Goal: Register for event/course

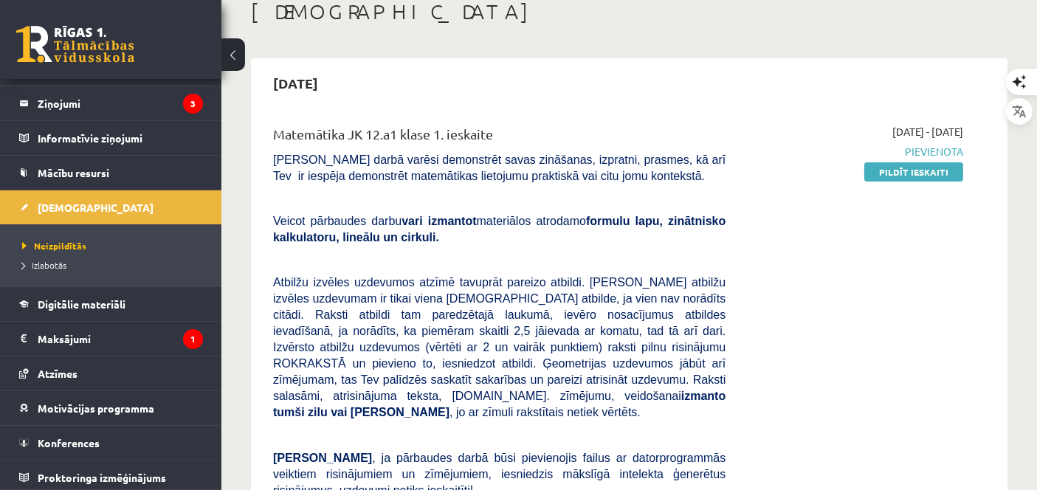
scroll to position [63, 0]
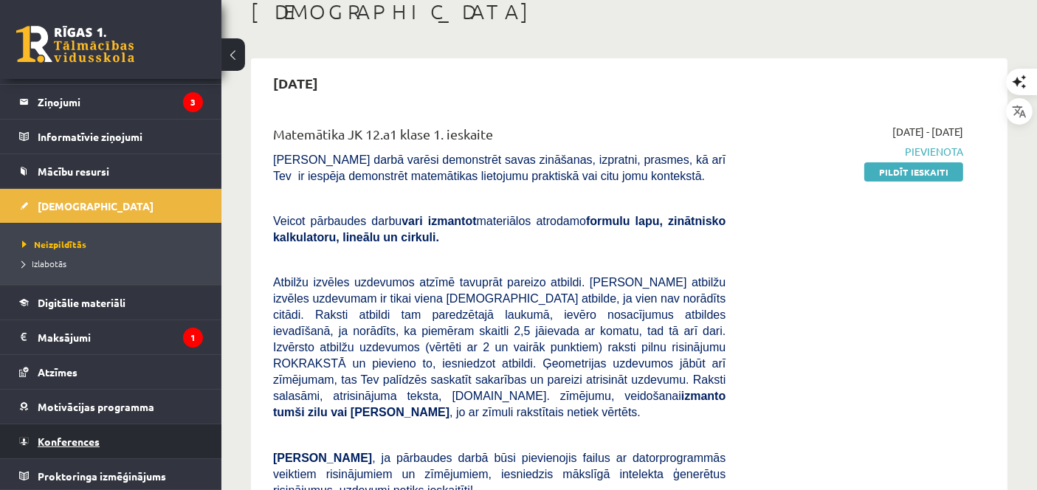
click at [104, 439] on link "Konferences" at bounding box center [111, 442] width 184 height 34
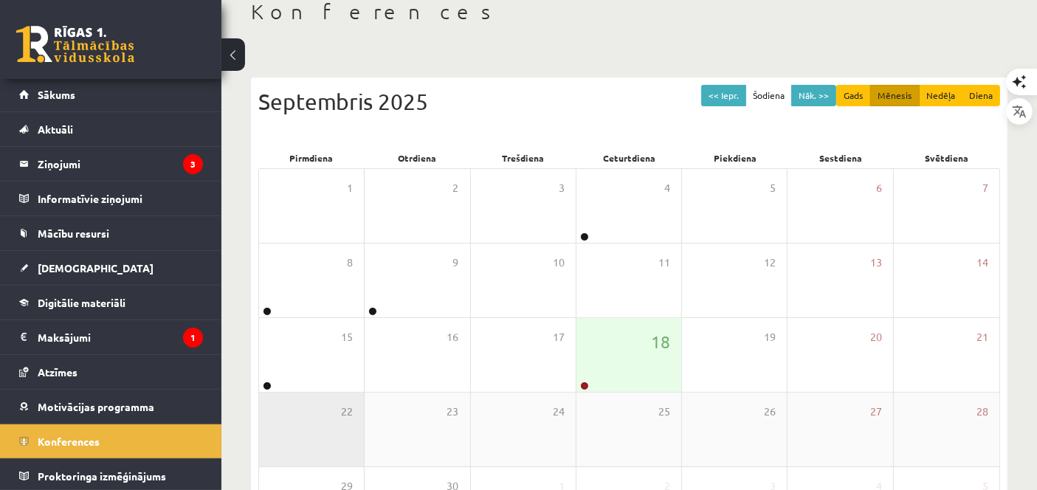
scroll to position [1, 0]
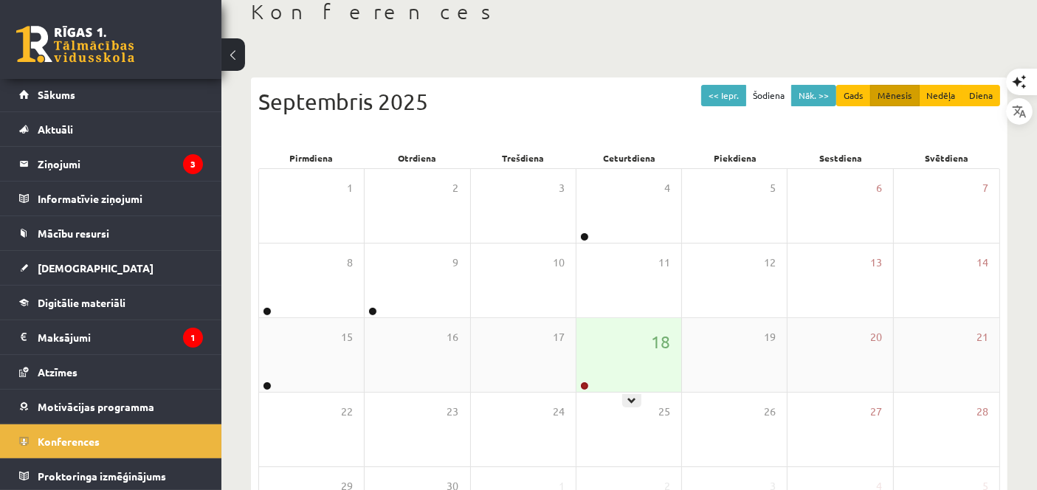
click at [583, 389] on div at bounding box center [584, 387] width 14 height 10
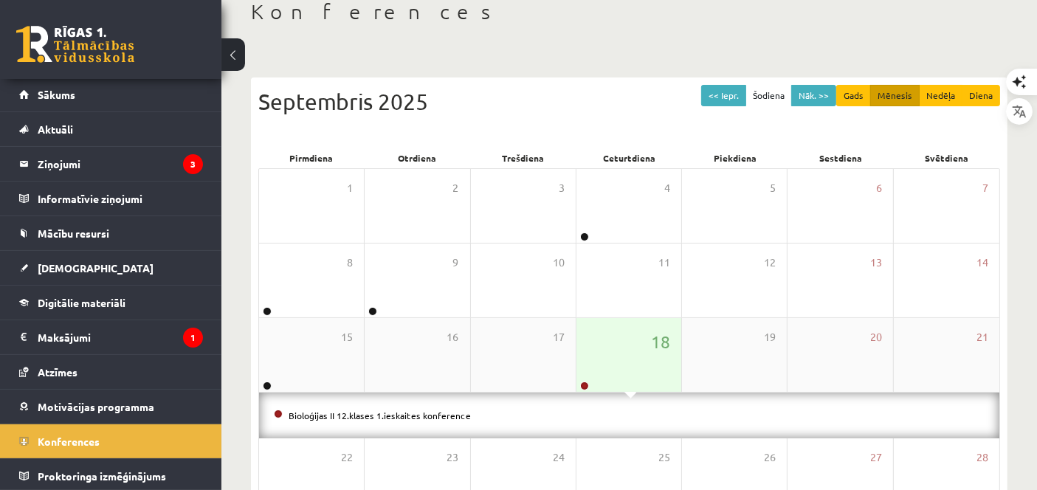
click at [584, 378] on div "18" at bounding box center [629, 355] width 105 height 74
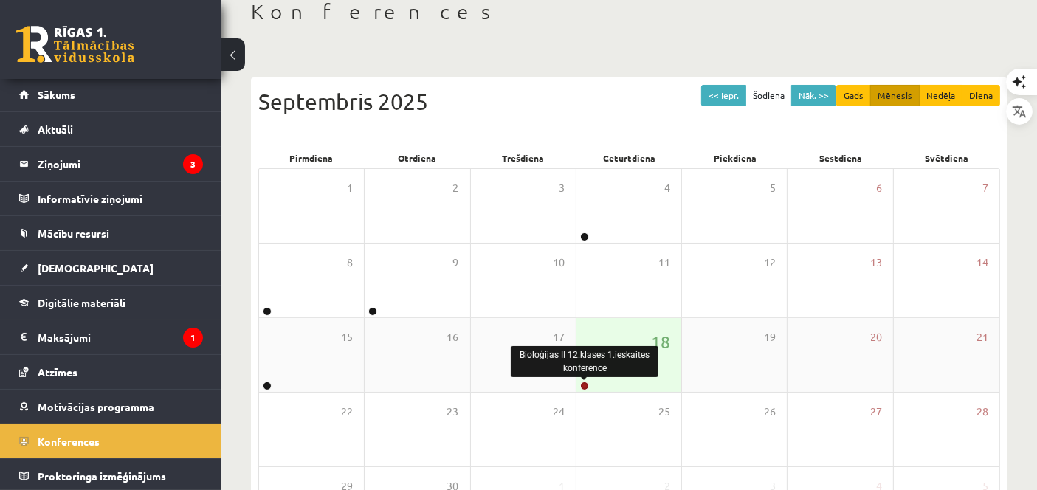
click at [583, 383] on link at bounding box center [584, 386] width 9 height 9
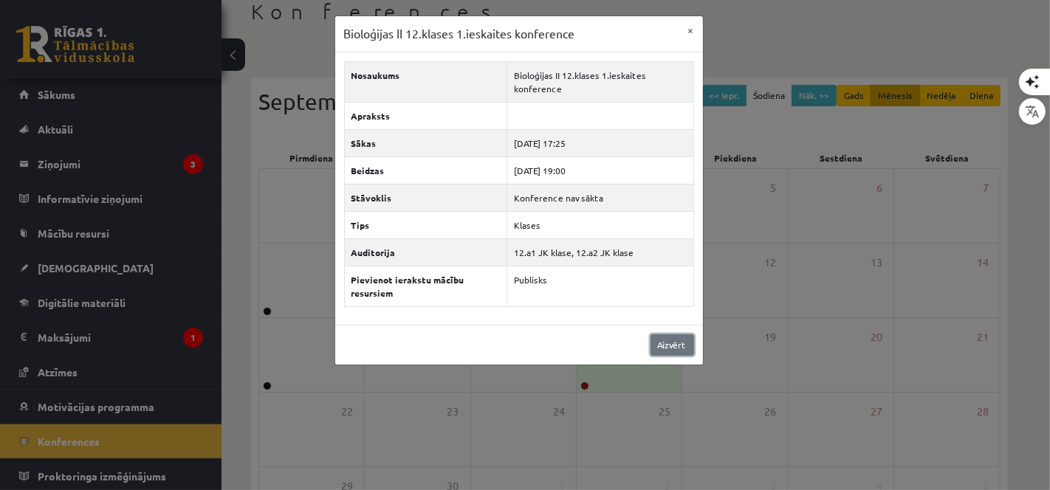
click at [667, 334] on link "Aizvērt" at bounding box center [672, 344] width 44 height 21
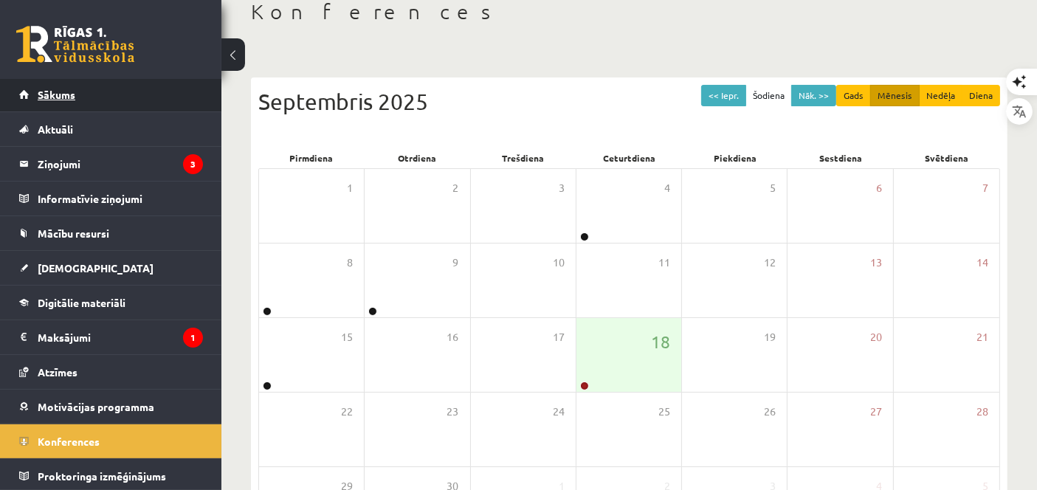
click at [128, 98] on link "Sākums" at bounding box center [111, 95] width 184 height 34
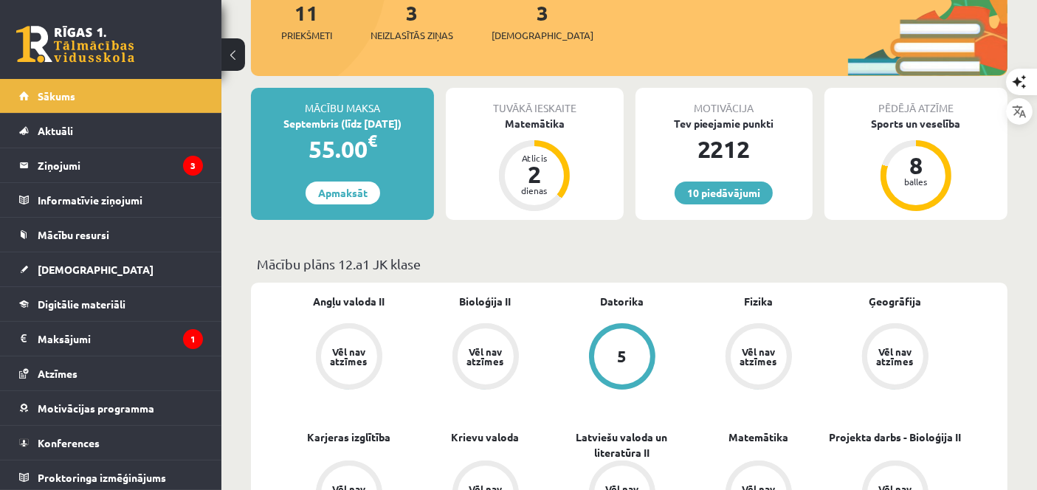
scroll to position [192, 0]
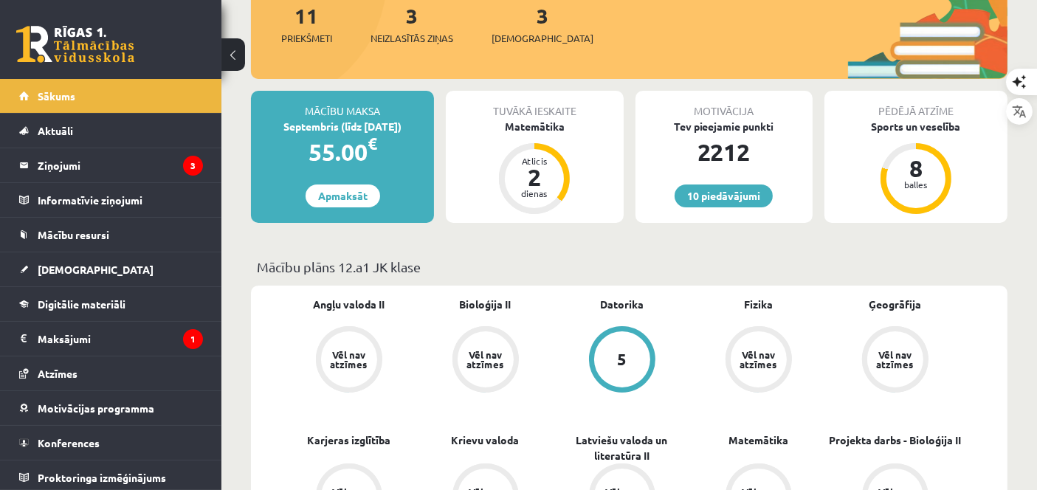
drag, startPoint x: 1049, startPoint y: 80, endPoint x: 986, endPoint y: 410, distance: 335.2
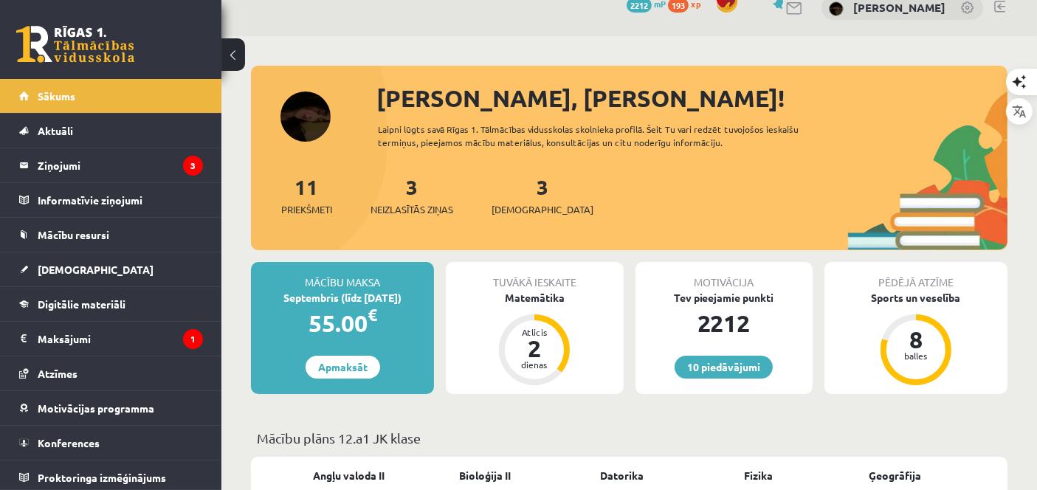
scroll to position [0, 0]
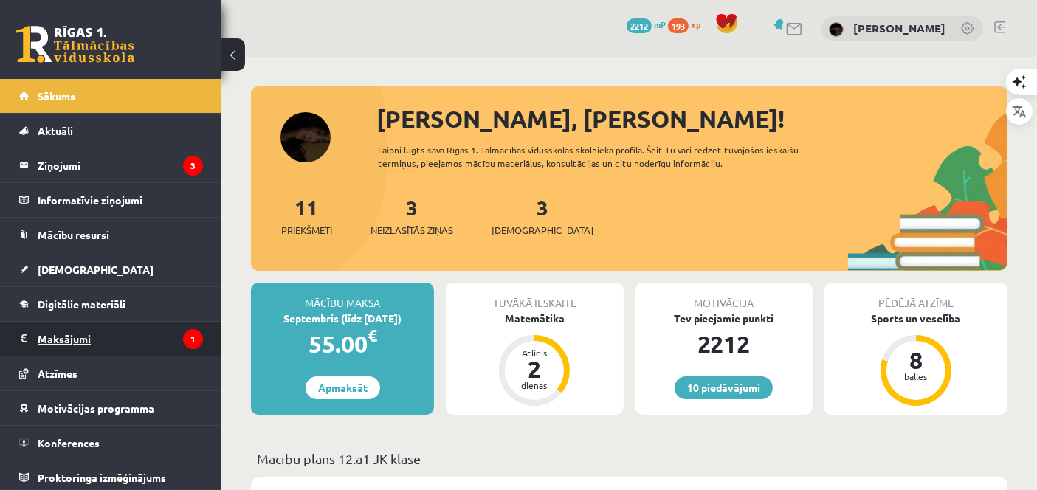
click at [133, 348] on legend "Maksājumi 1" at bounding box center [120, 339] width 165 height 34
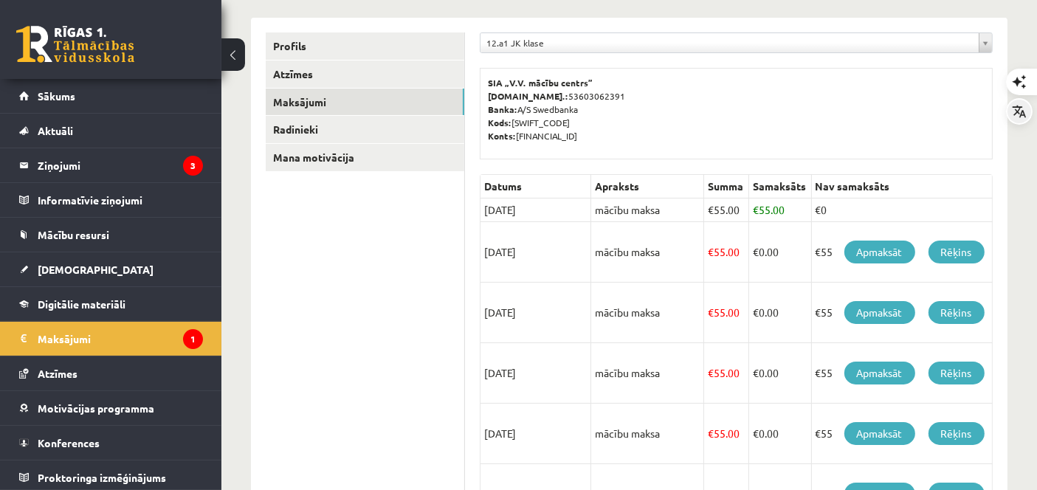
scroll to position [168, 0]
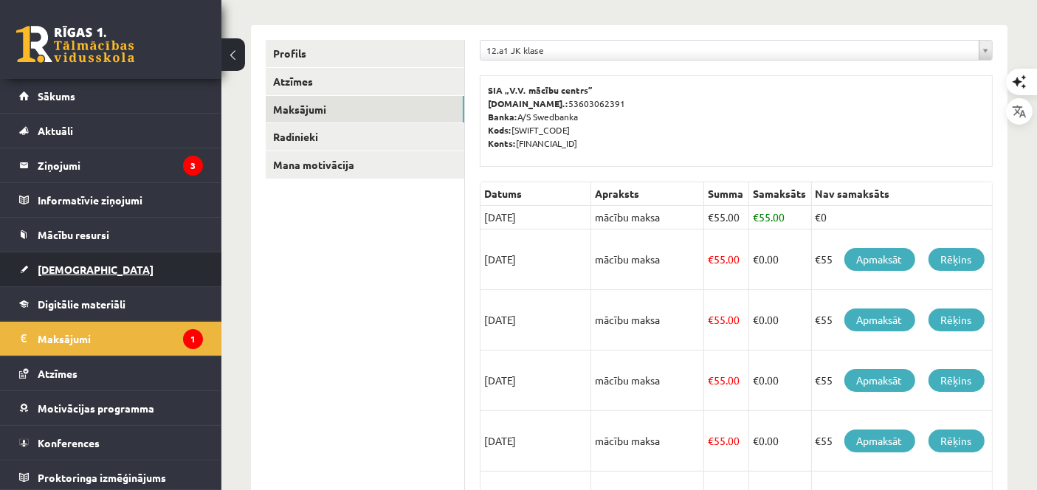
click at [72, 267] on span "[DEMOGRAPHIC_DATA]" at bounding box center [96, 269] width 116 height 13
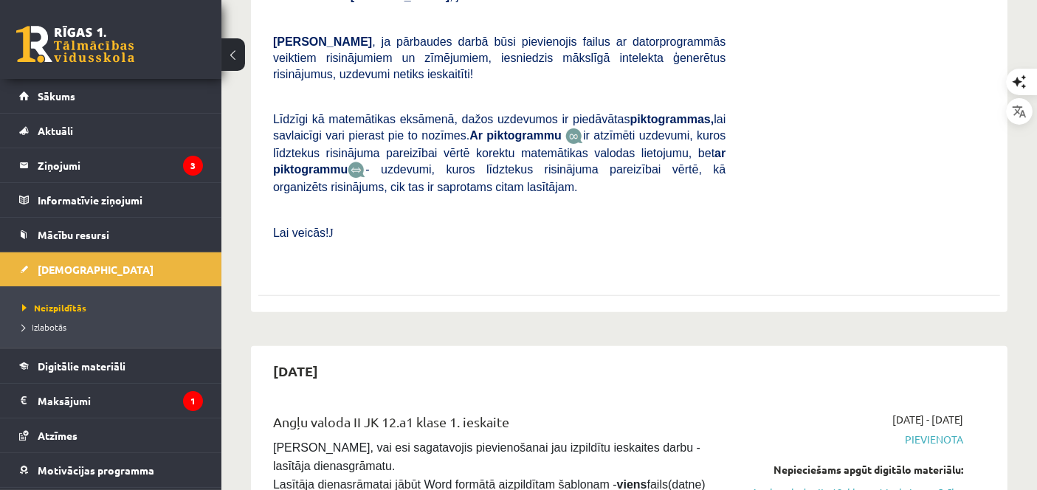
scroll to position [456, 0]
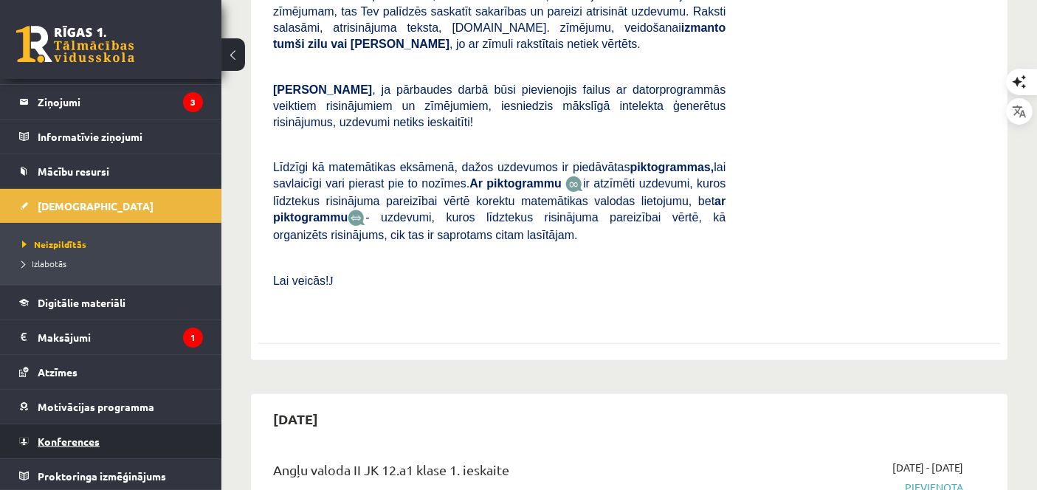
click at [113, 430] on link "Konferences" at bounding box center [111, 442] width 184 height 34
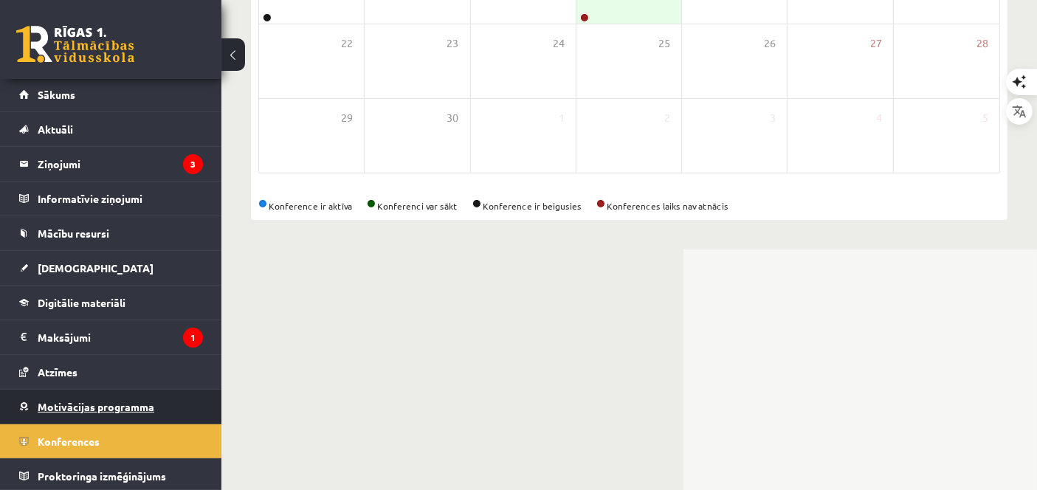
scroll to position [213, 0]
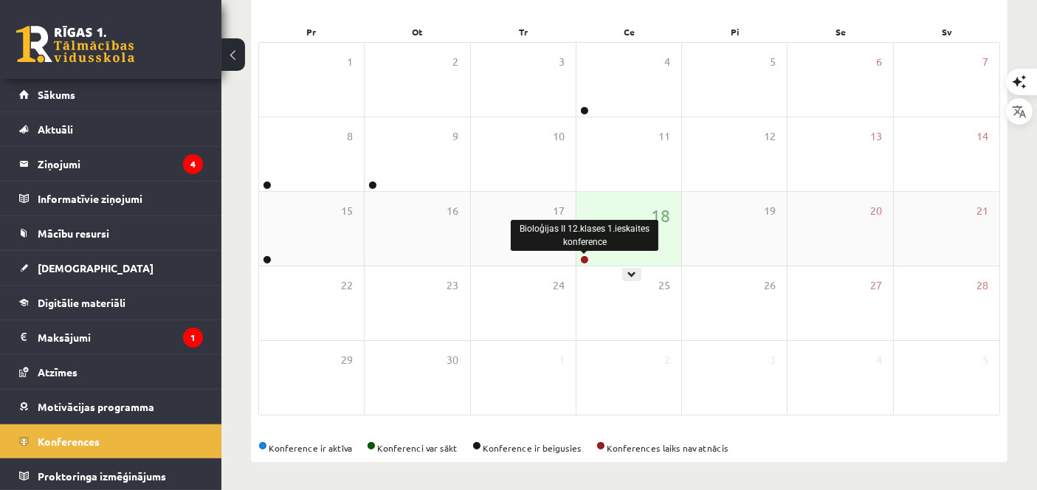
click at [584, 262] on link at bounding box center [584, 259] width 9 height 9
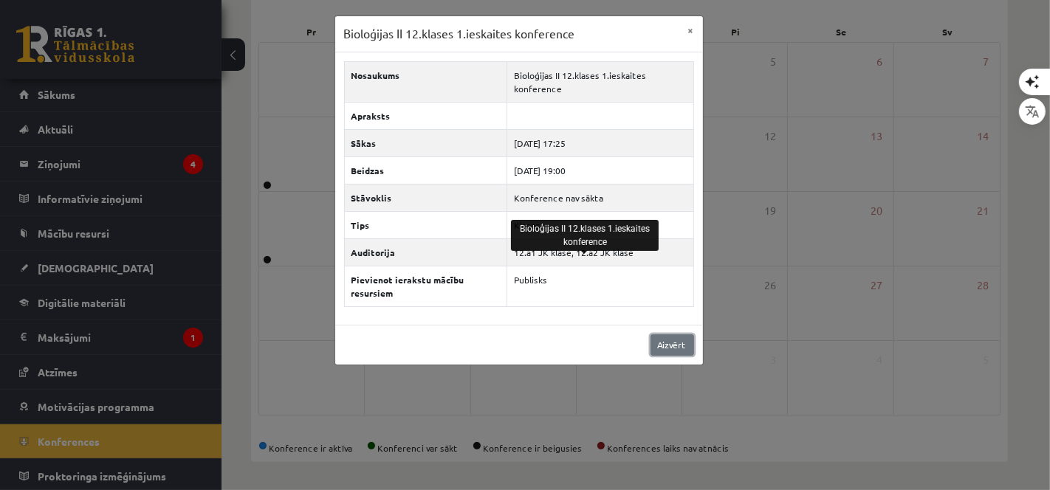
click at [687, 344] on link "Aizvērt" at bounding box center [672, 344] width 44 height 21
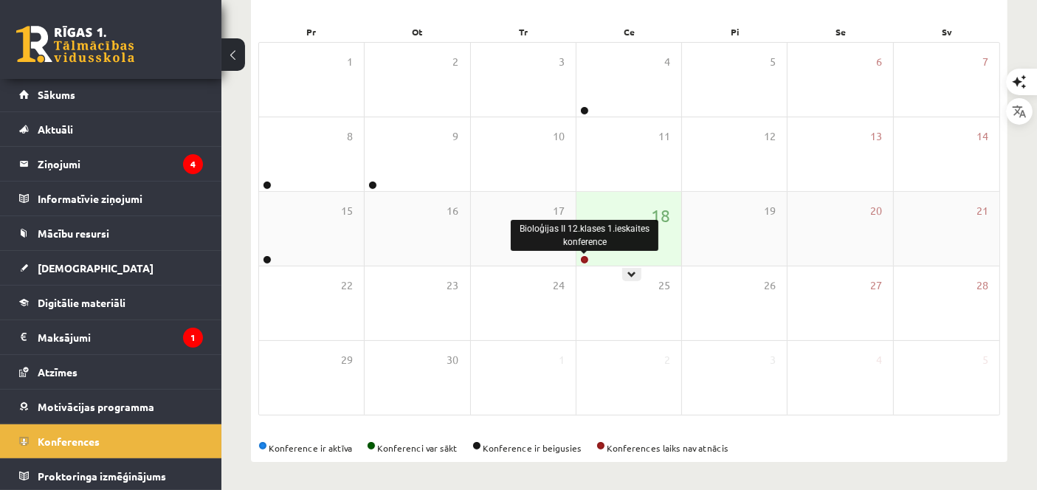
click at [585, 258] on link at bounding box center [584, 259] width 9 height 9
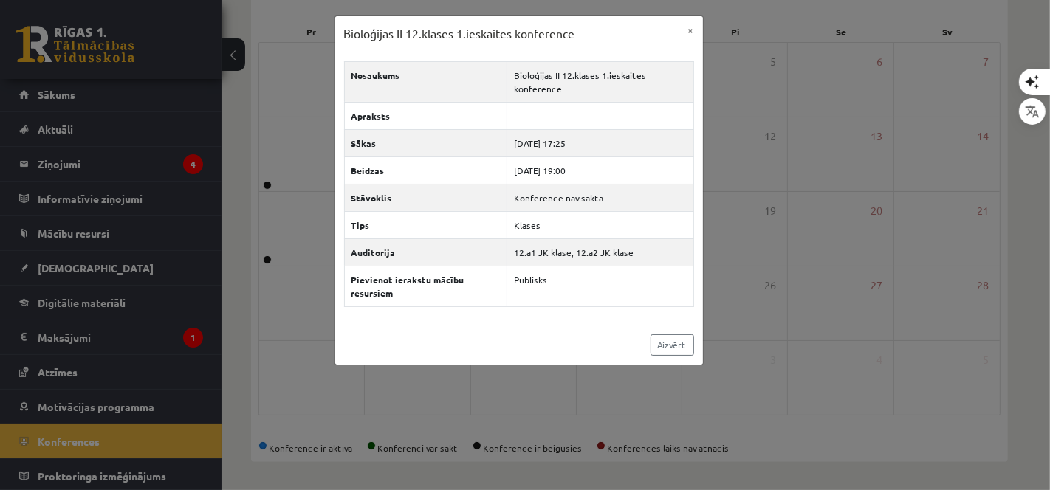
click at [498, 330] on div "Aizvērt" at bounding box center [519, 345] width 368 height 40
click at [675, 334] on link "Aizvērt" at bounding box center [672, 344] width 44 height 21
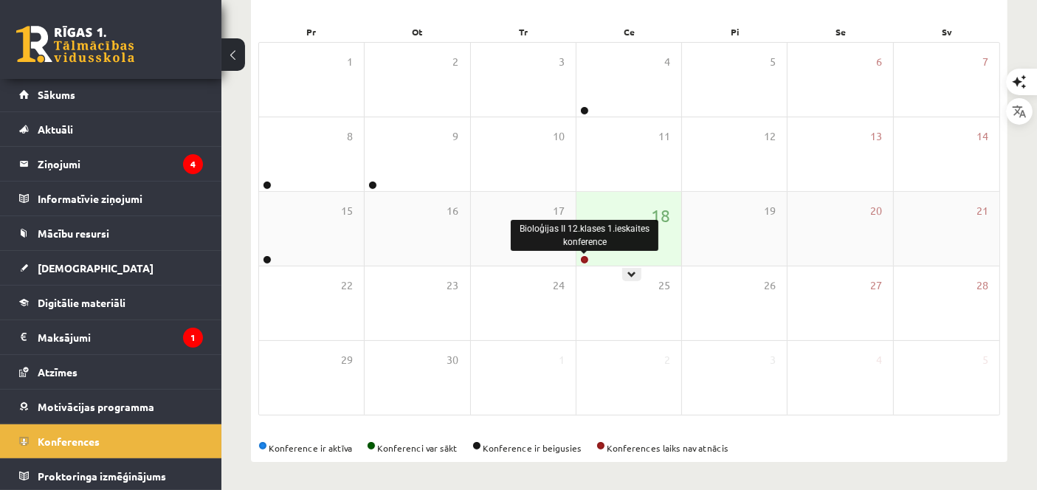
click at [580, 258] on link at bounding box center [584, 259] width 9 height 9
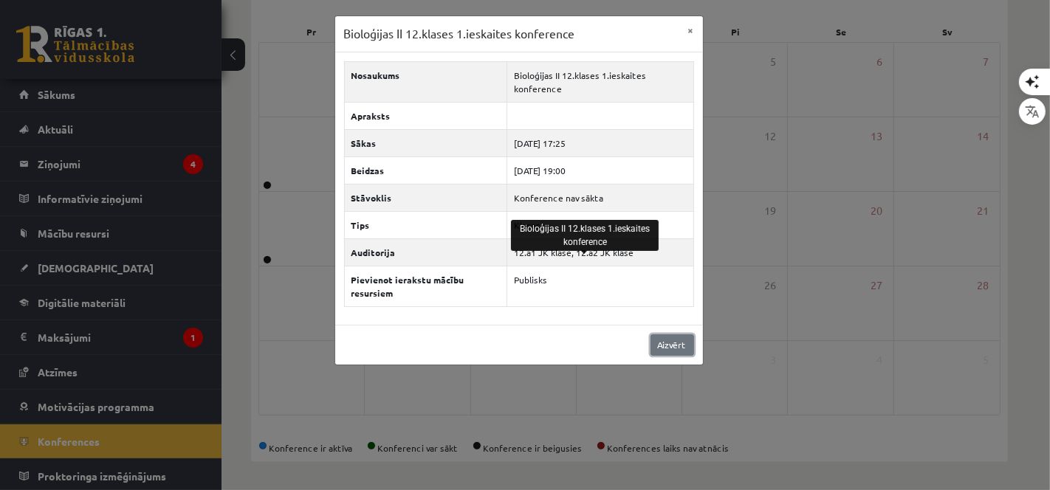
click at [658, 335] on link "Aizvērt" at bounding box center [672, 344] width 44 height 21
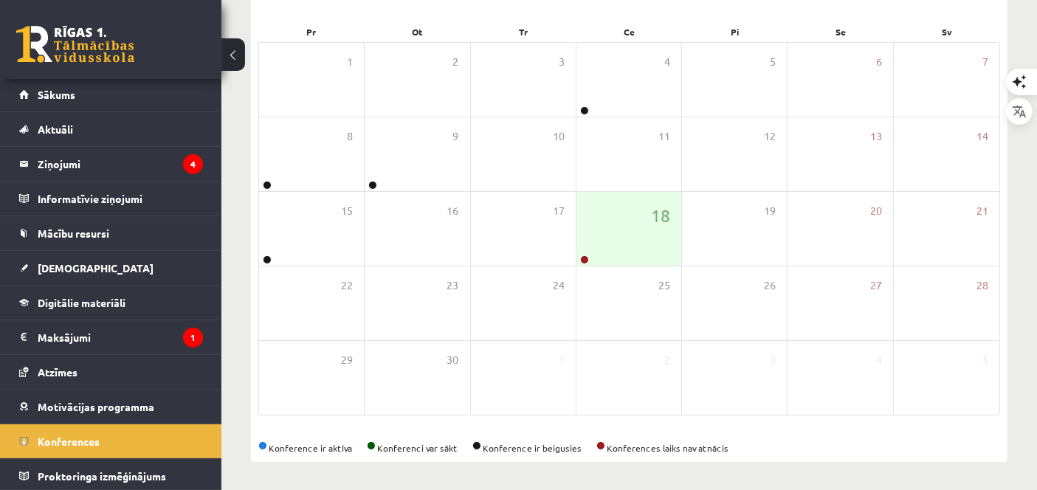
scroll to position [0, 0]
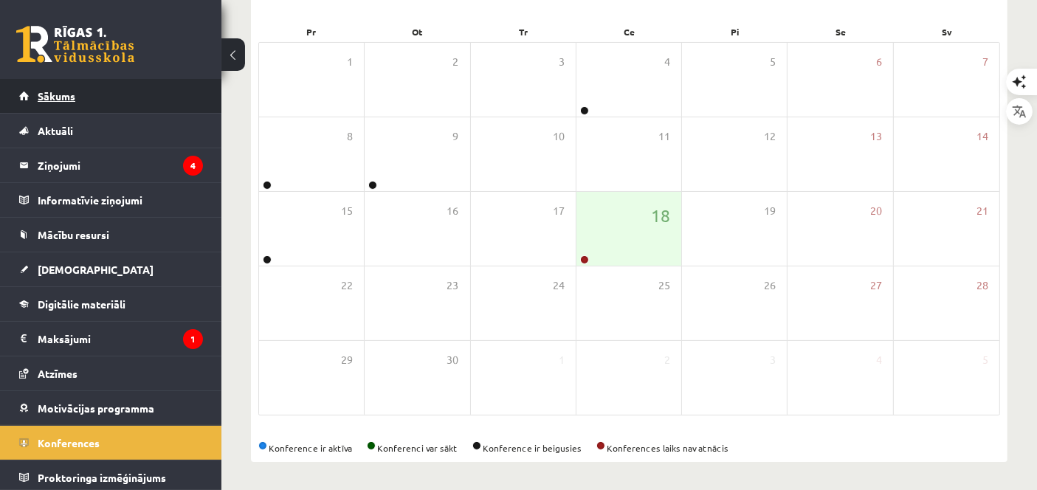
click at [149, 83] on link "Sākums" at bounding box center [111, 96] width 184 height 34
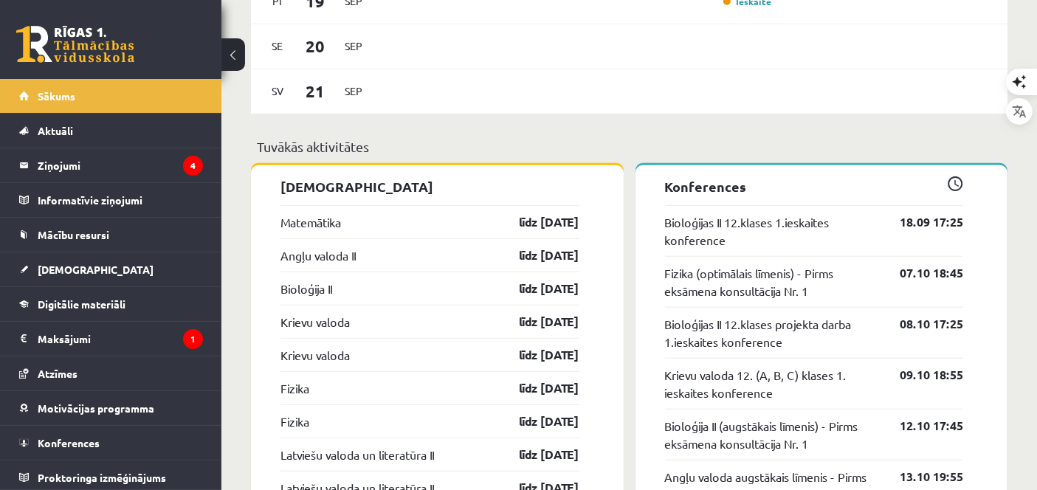
scroll to position [1195, 0]
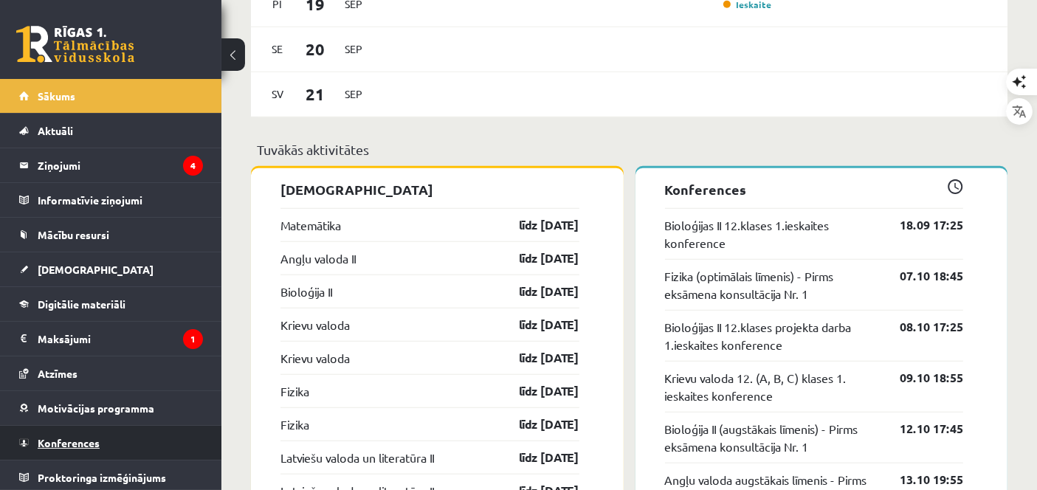
click at [161, 439] on link "Konferences" at bounding box center [111, 443] width 184 height 34
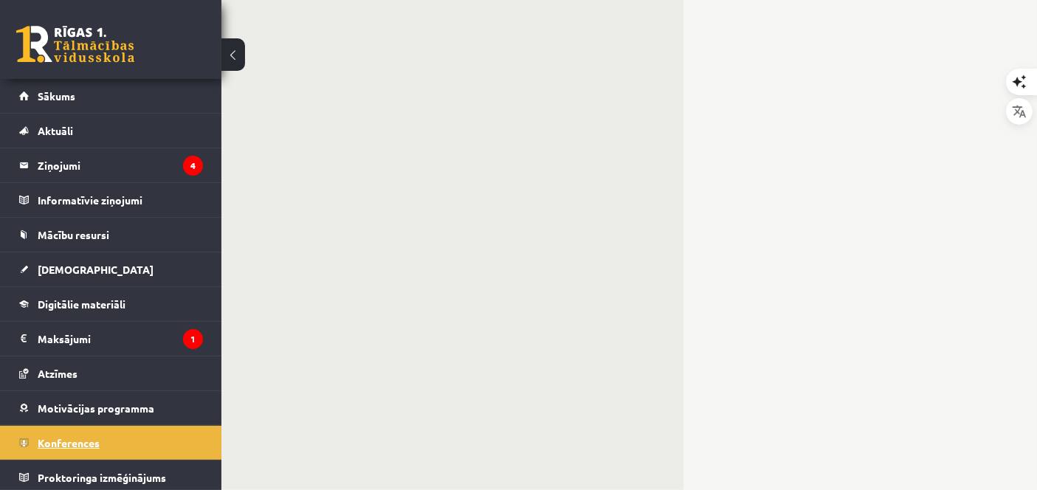
scroll to position [213, 0]
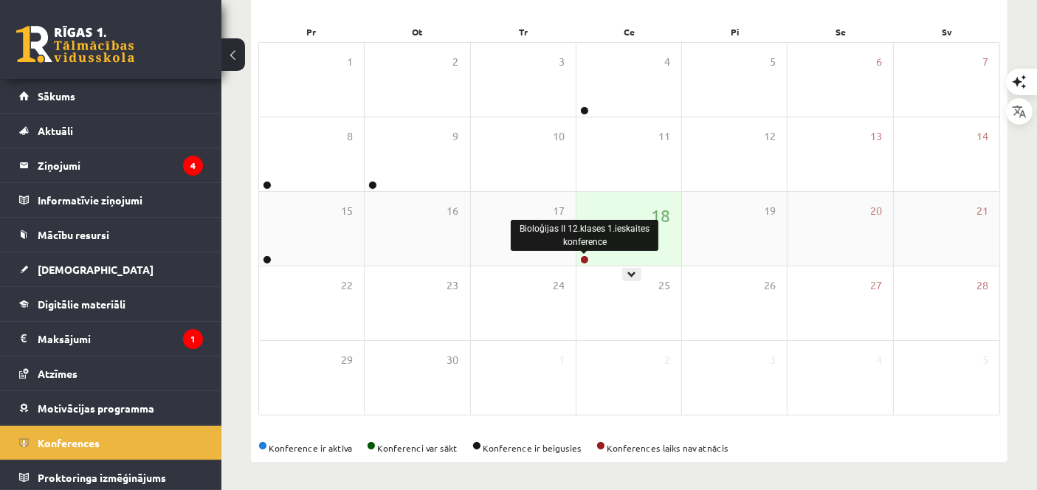
click at [581, 261] on link at bounding box center [584, 259] width 9 height 9
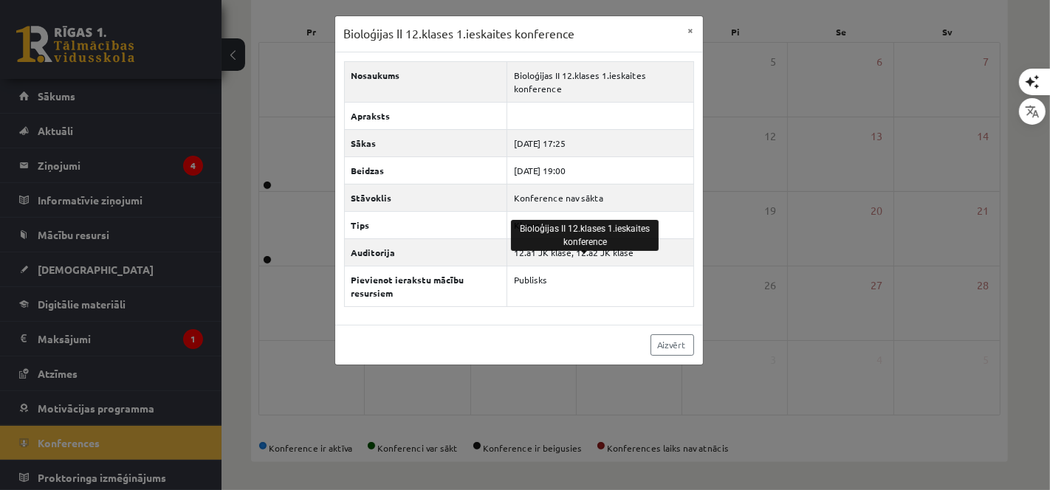
click at [605, 325] on div "Aizvērt" at bounding box center [519, 345] width 368 height 40
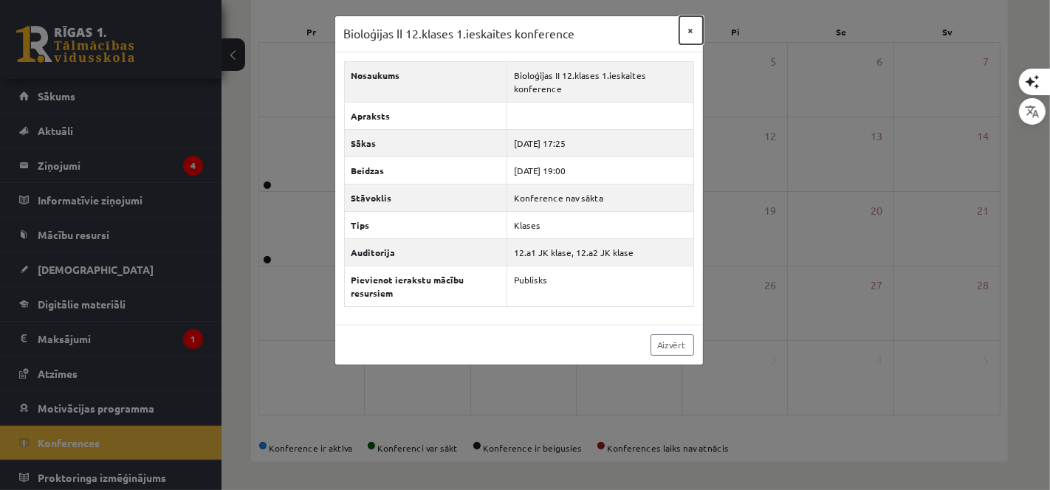
click at [686, 32] on button "×" at bounding box center [691, 30] width 24 height 28
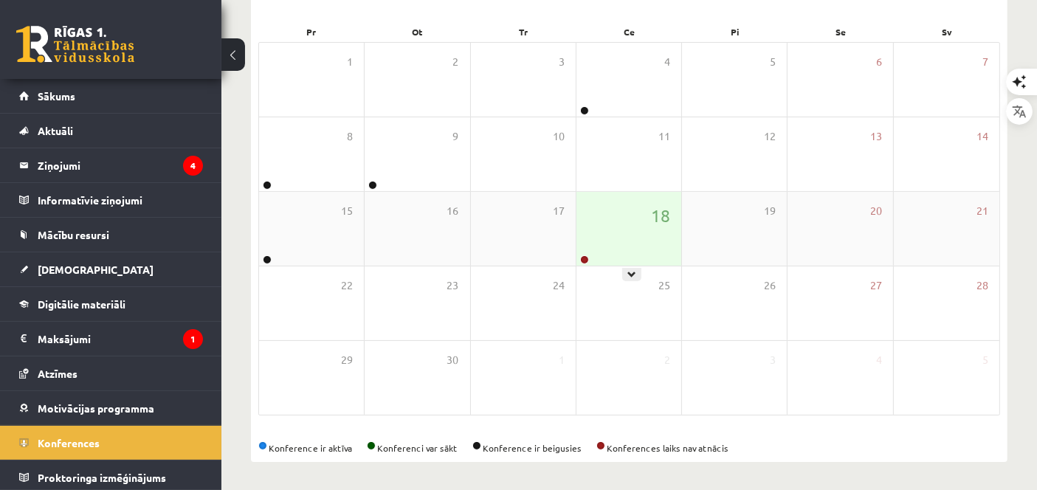
click at [581, 250] on div "18" at bounding box center [629, 229] width 105 height 74
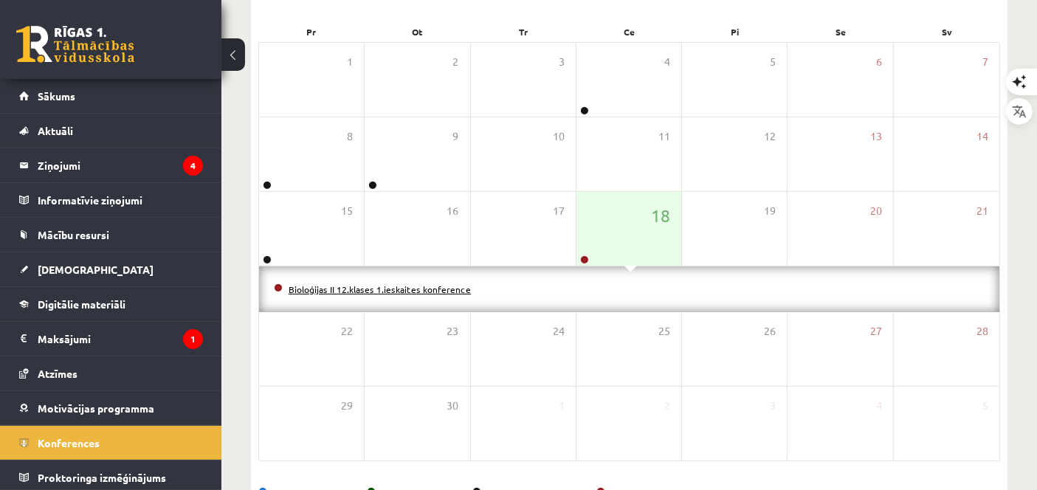
click at [410, 288] on link "Bioloģijas II 12.klases 1.ieskaites konference" at bounding box center [380, 290] width 182 height 12
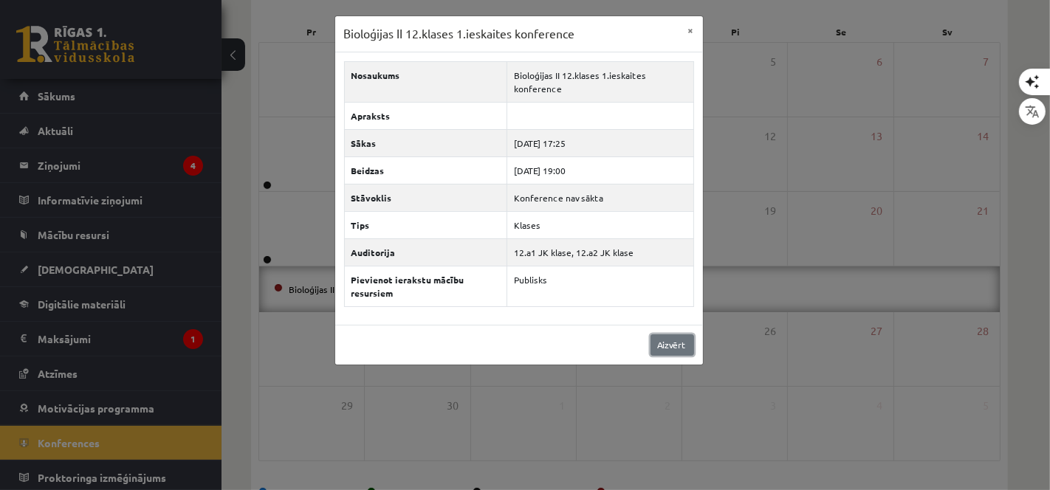
click at [681, 341] on link "Aizvērt" at bounding box center [672, 344] width 44 height 21
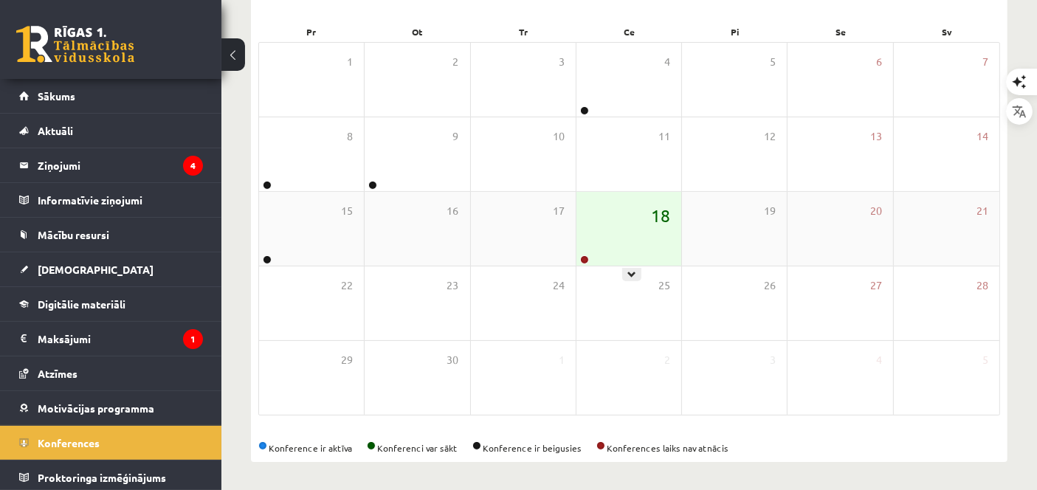
click at [656, 203] on span "18" at bounding box center [660, 215] width 19 height 25
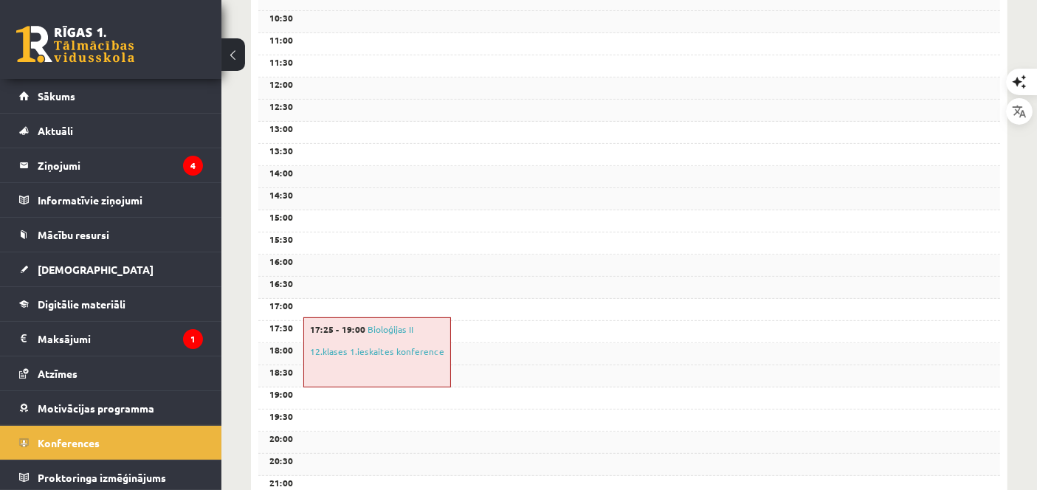
scroll to position [447, 0]
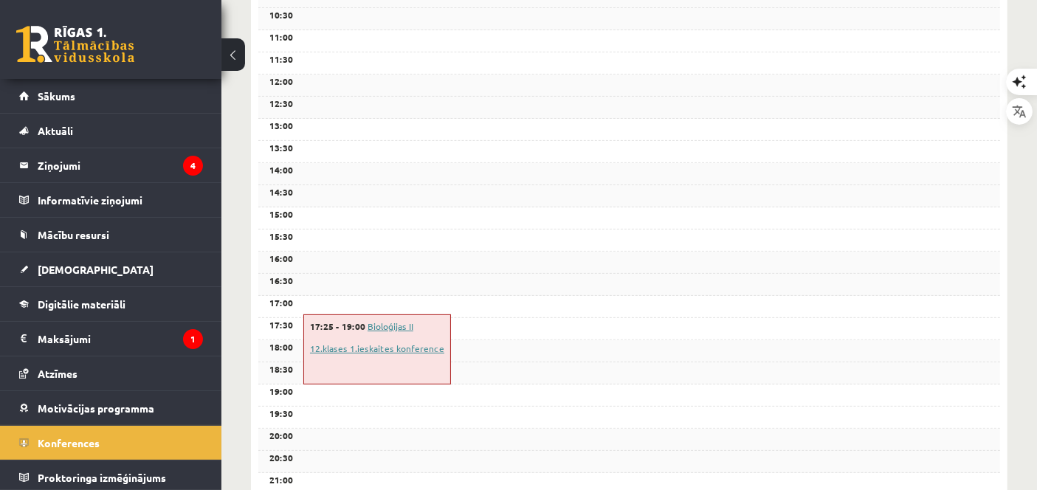
click at [367, 343] on link "Bioloģijas II 12.klases 1.ieskaites konference" at bounding box center [377, 337] width 134 height 34
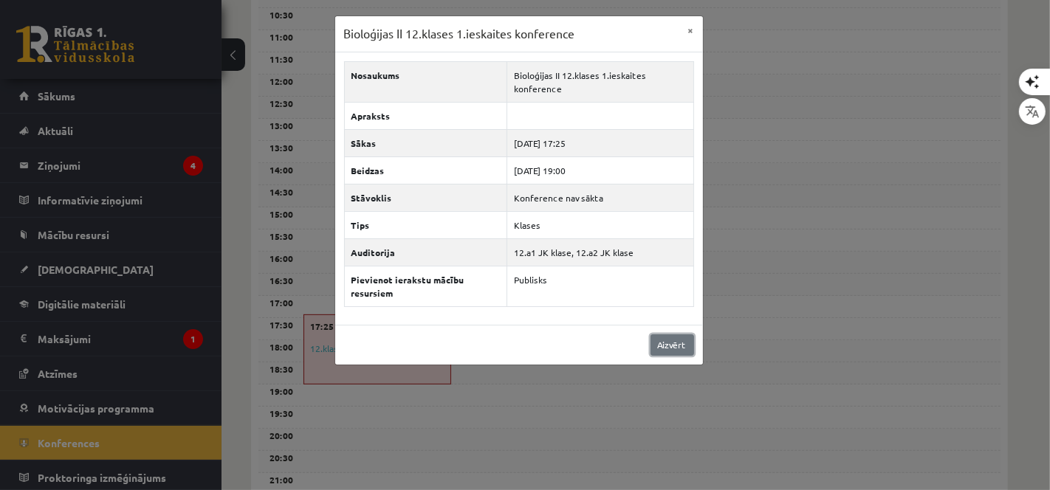
click at [664, 346] on link "Aizvērt" at bounding box center [672, 344] width 44 height 21
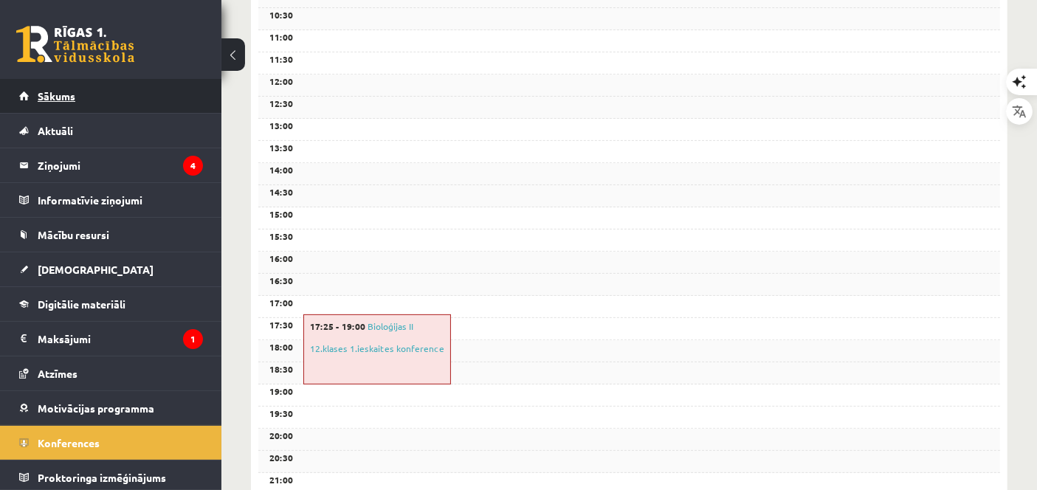
click at [145, 96] on link "Sākums" at bounding box center [111, 96] width 184 height 34
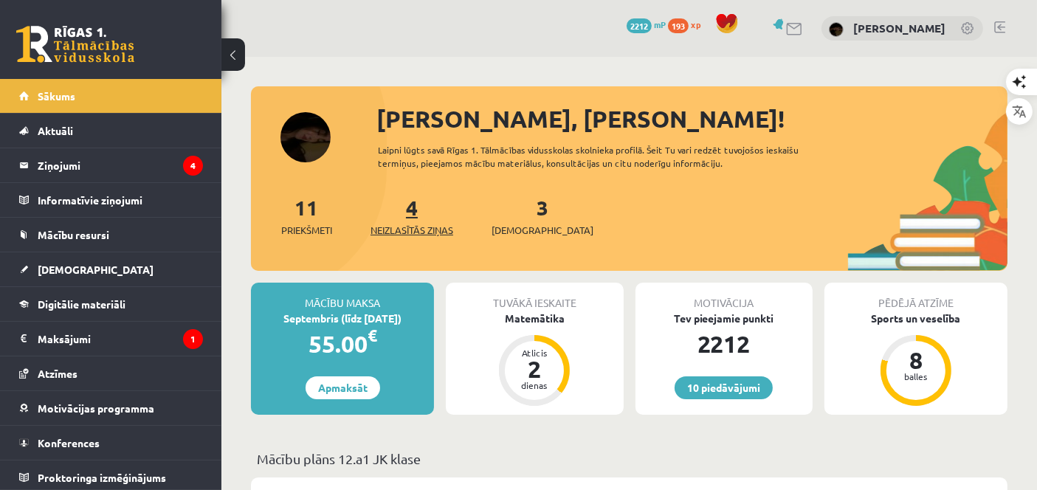
click at [401, 224] on span "Neizlasītās ziņas" at bounding box center [412, 230] width 83 height 15
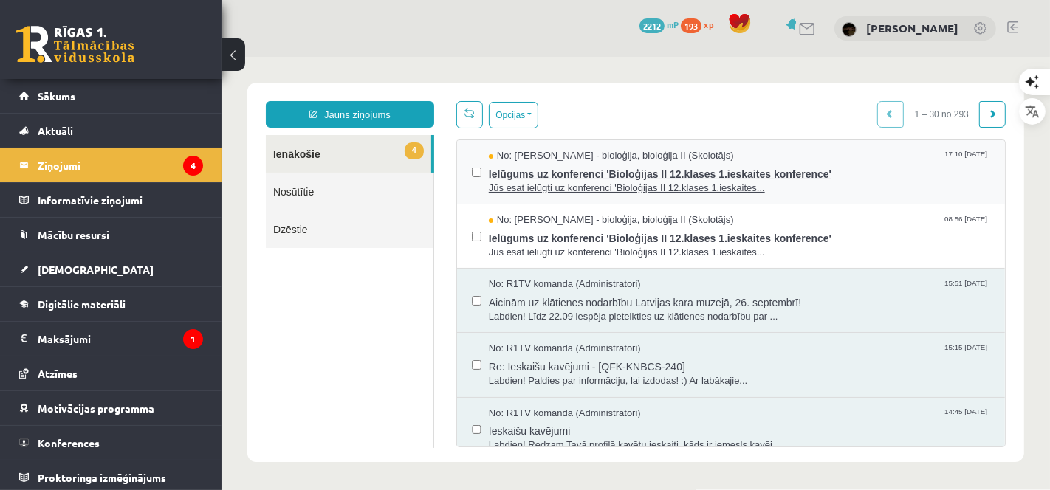
click at [563, 164] on span "Ielūgums uz konferenci 'Bioloģijas II 12.klases 1.ieskaites konference'" at bounding box center [738, 171] width 501 height 18
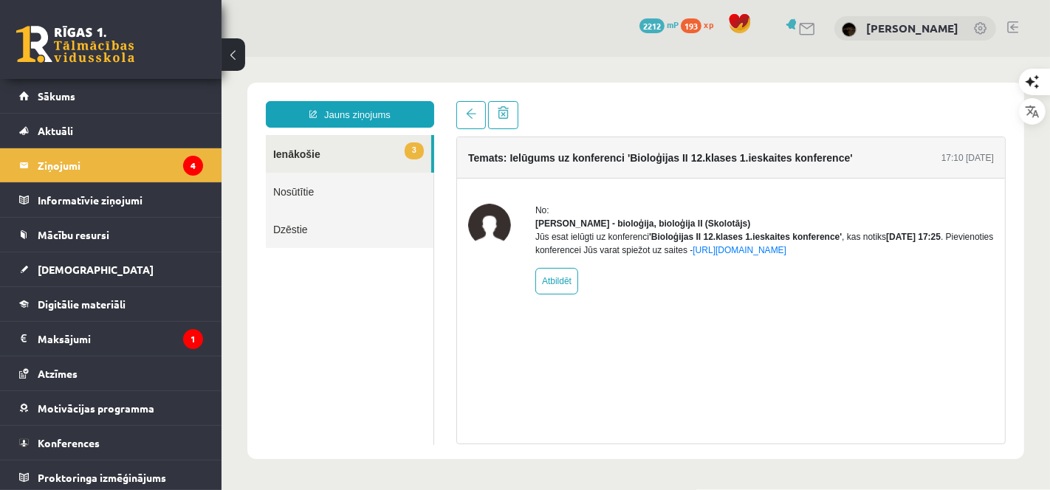
click at [327, 160] on link "3 Ienākošie" at bounding box center [347, 153] width 165 height 38
click at [473, 112] on span at bounding box center [470, 113] width 10 height 10
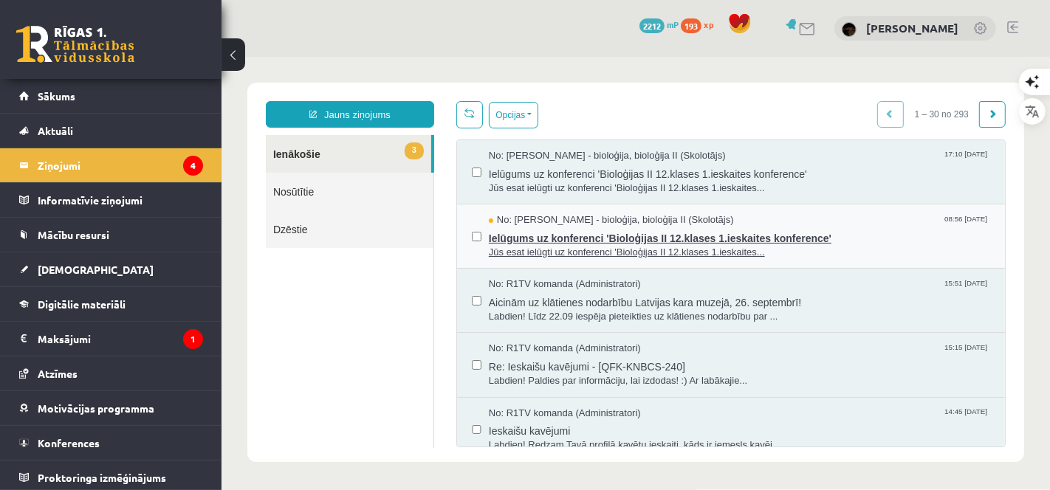
click at [560, 256] on span "Jūs esat ielūgti uz konferenci 'Bioloģijas II 12.klases 1.ieskaites..." at bounding box center [738, 252] width 501 height 14
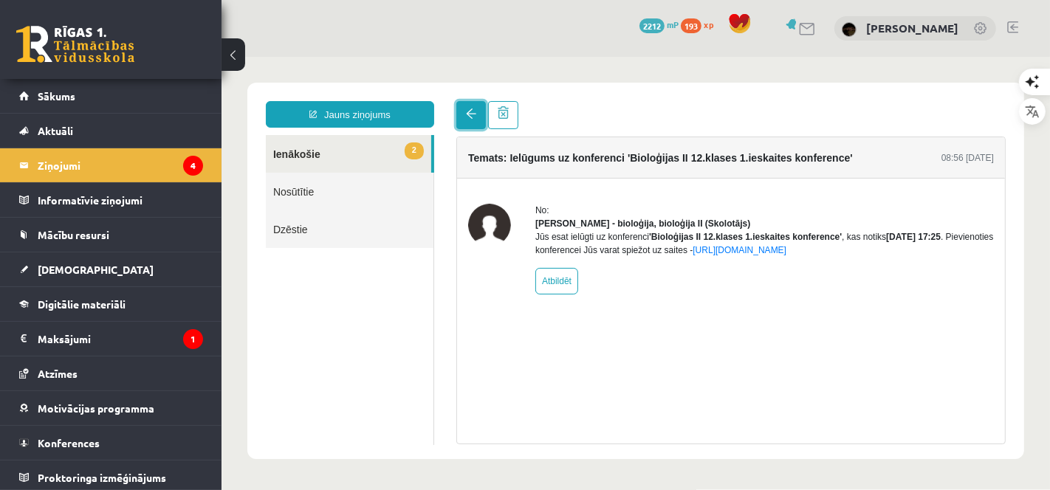
click at [461, 114] on link at bounding box center [471, 114] width 30 height 28
click at [460, 116] on link at bounding box center [471, 114] width 30 height 28
click at [473, 113] on span at bounding box center [470, 113] width 10 height 10
click at [399, 148] on link "2 Ienākošie" at bounding box center [347, 153] width 165 height 38
click at [182, 154] on legend "Ziņojumi 4" at bounding box center [120, 165] width 165 height 34
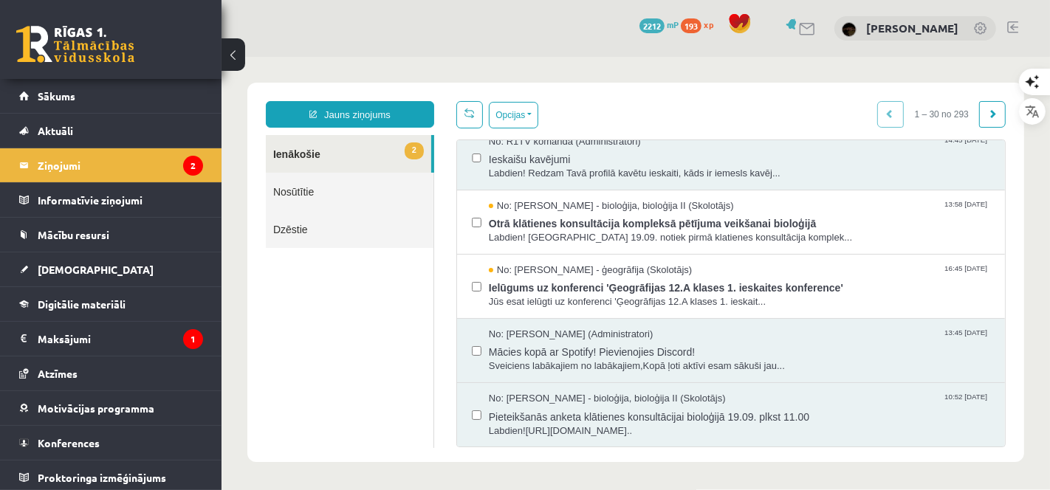
scroll to position [283, 0]
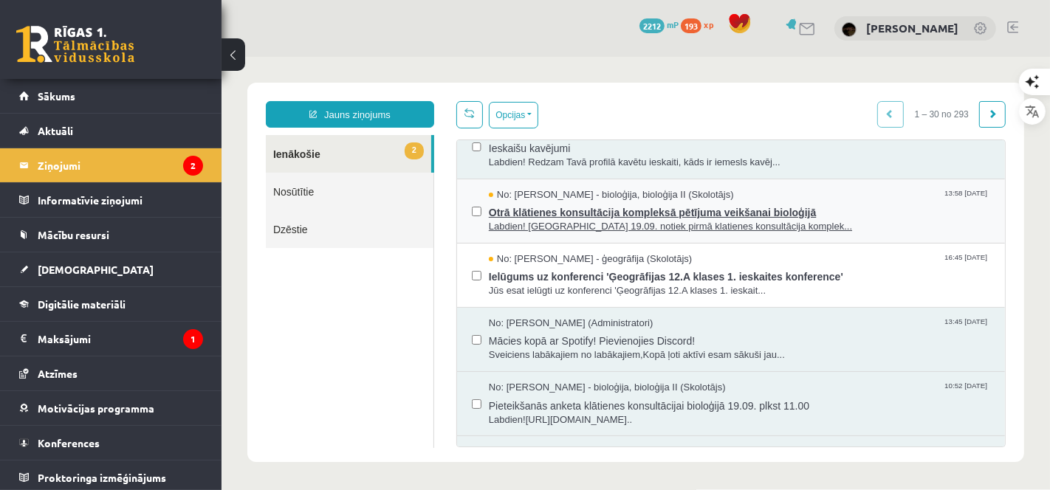
click at [745, 219] on span "Labdien! Šonedēļ 19.09. notiek pirmā klatienes konsultācija komplek..." at bounding box center [738, 226] width 501 height 14
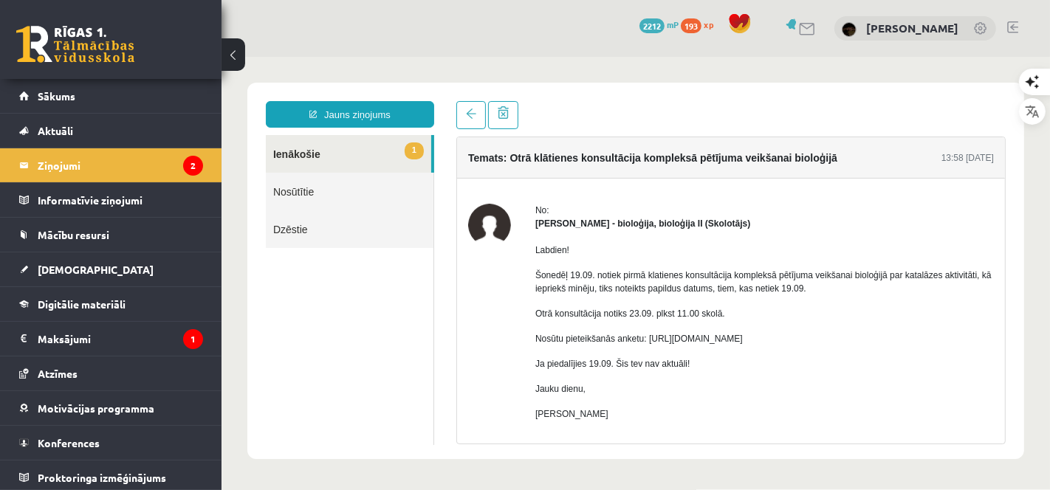
scroll to position [0, 0]
click at [457, 126] on link at bounding box center [471, 114] width 30 height 28
click at [150, 150] on legend "Ziņojumi 2" at bounding box center [120, 165] width 165 height 34
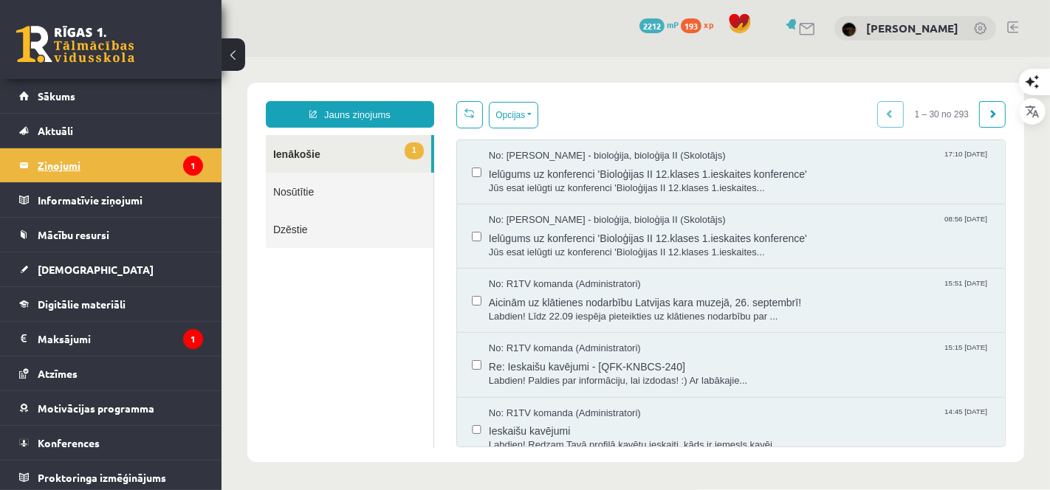
click at [183, 164] on icon "1" at bounding box center [193, 166] width 20 height 20
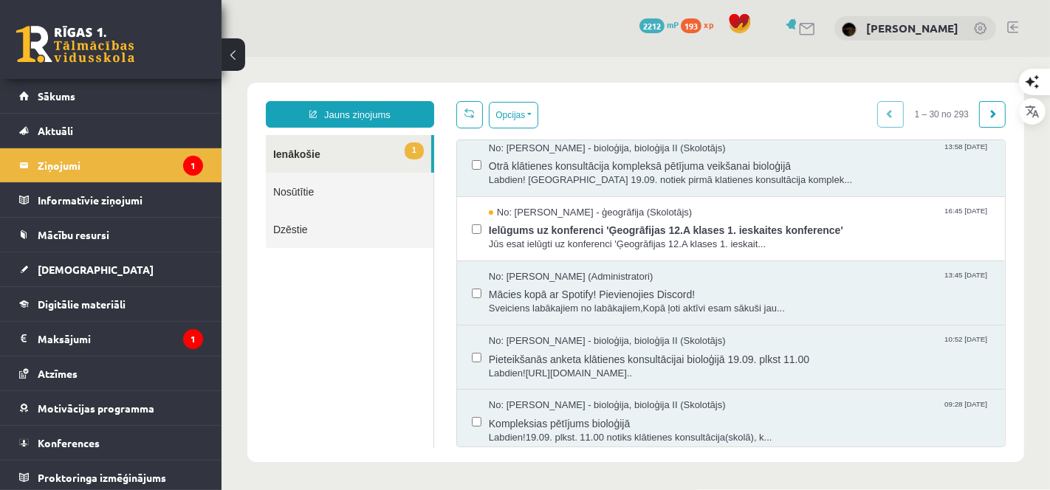
scroll to position [298, 0]
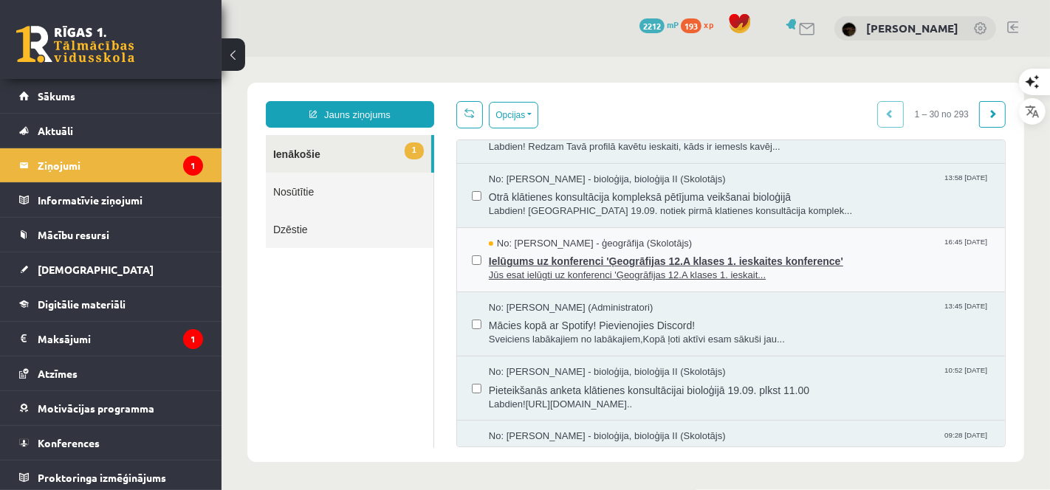
click at [774, 243] on div "No: Toms Krūmiņš - ģeogrāfija (Skolotājs) 16:45 15/09/2025" at bounding box center [738, 243] width 501 height 14
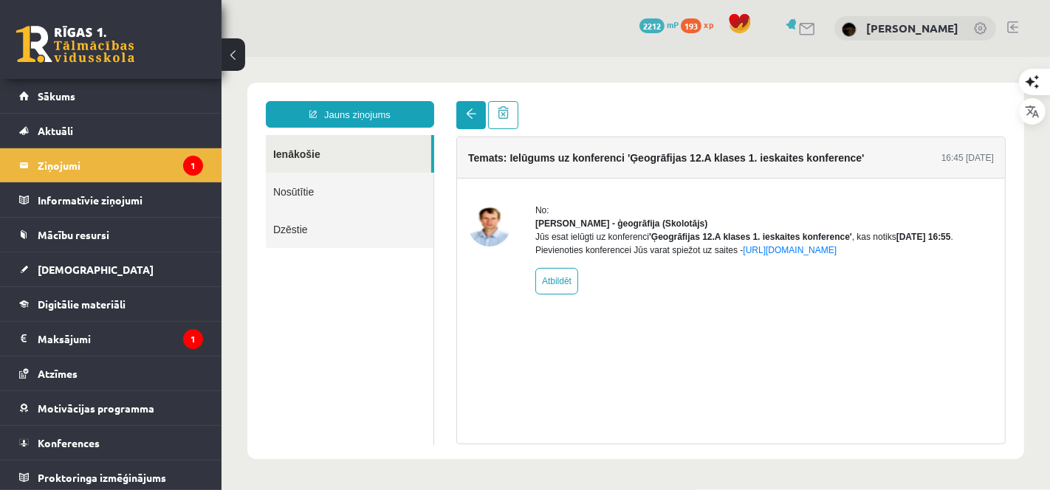
scroll to position [0, 0]
click at [478, 108] on link at bounding box center [471, 114] width 30 height 28
click at [368, 179] on link "Nosūtītie" at bounding box center [349, 191] width 168 height 38
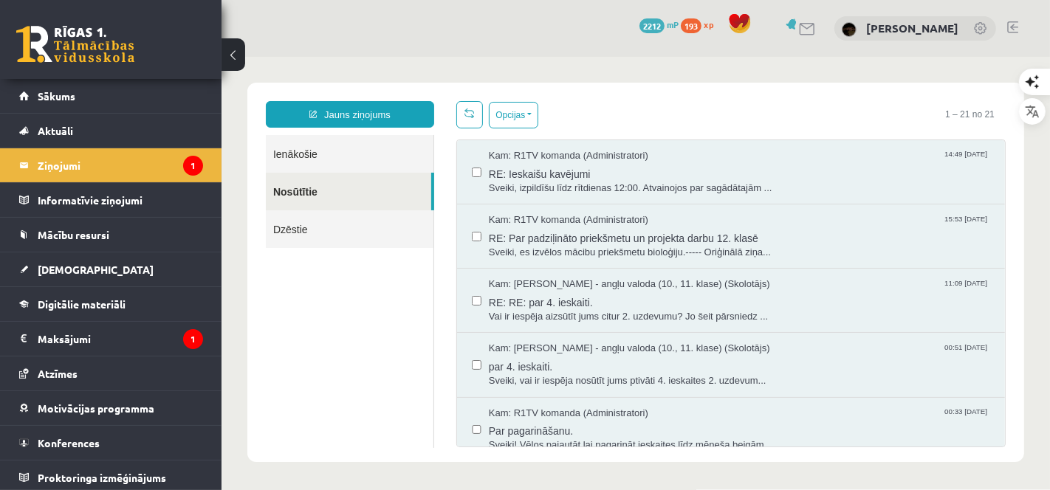
click at [369, 229] on link "Dzēstie" at bounding box center [349, 229] width 168 height 38
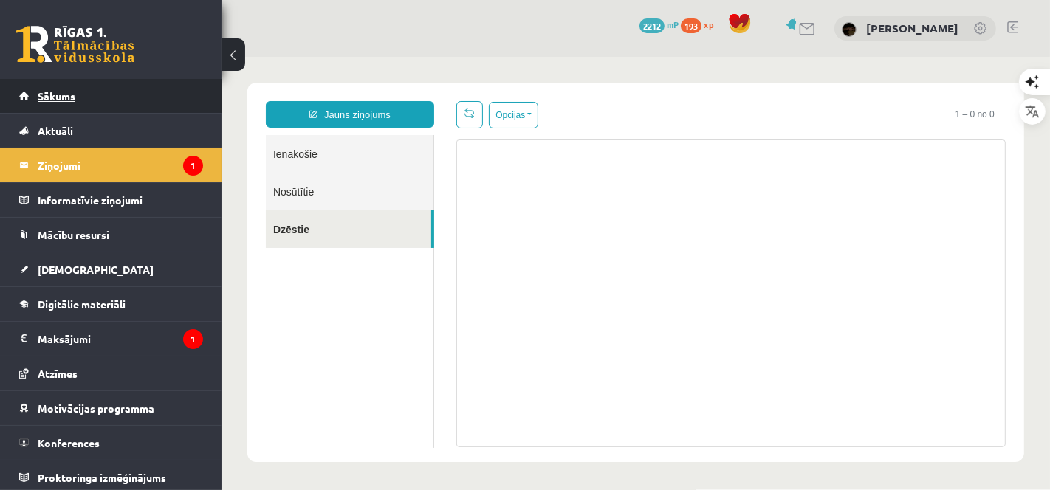
click at [167, 95] on link "Sākums" at bounding box center [111, 96] width 184 height 34
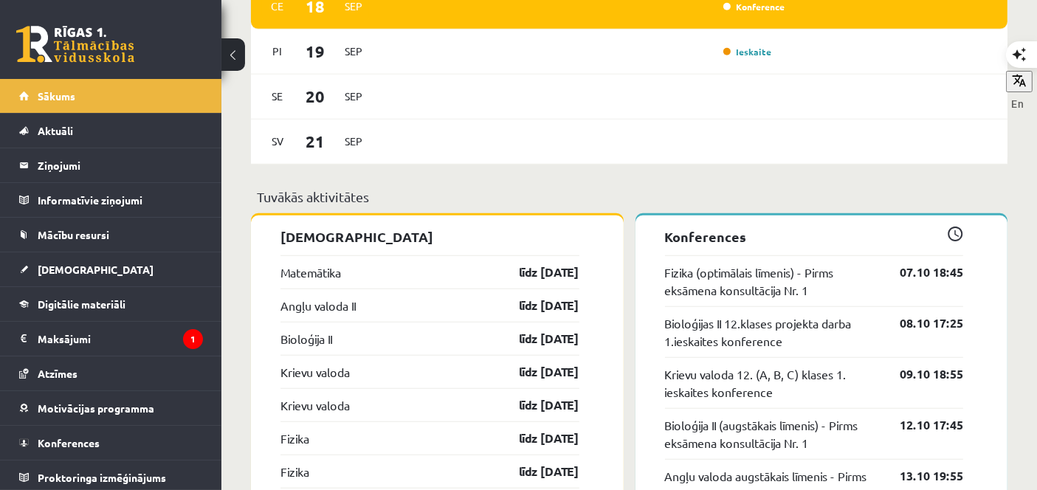
scroll to position [1150, 0]
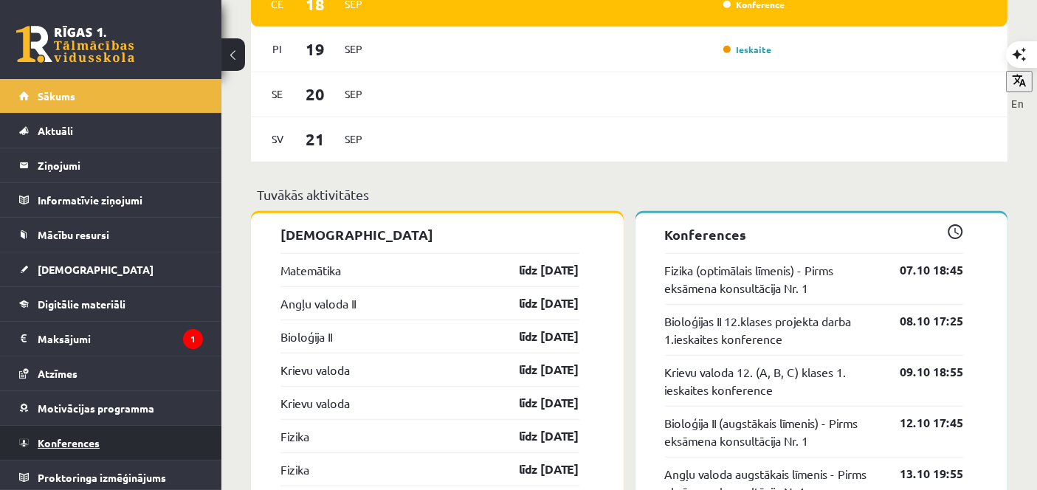
click at [71, 436] on span "Konferences" at bounding box center [69, 442] width 62 height 13
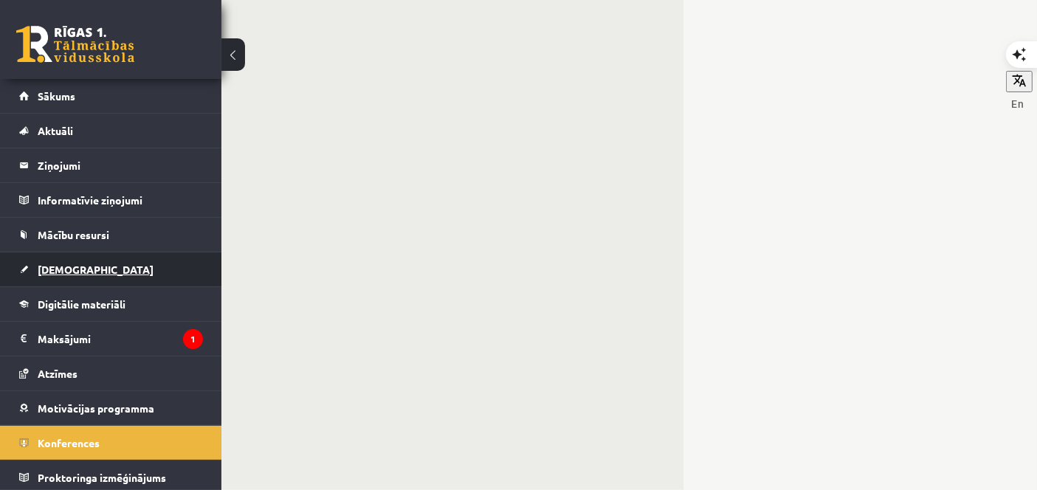
scroll to position [213, 0]
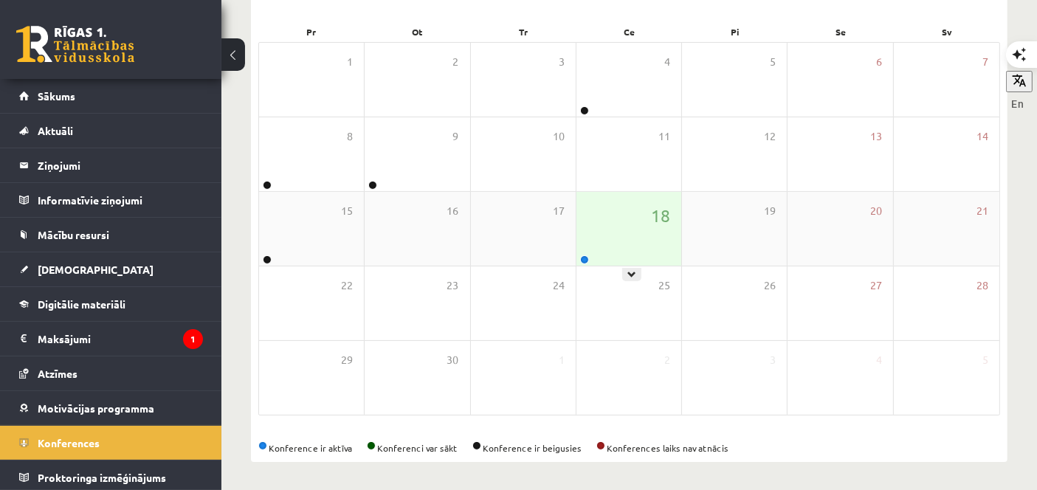
click at [603, 227] on div "18" at bounding box center [629, 229] width 105 height 74
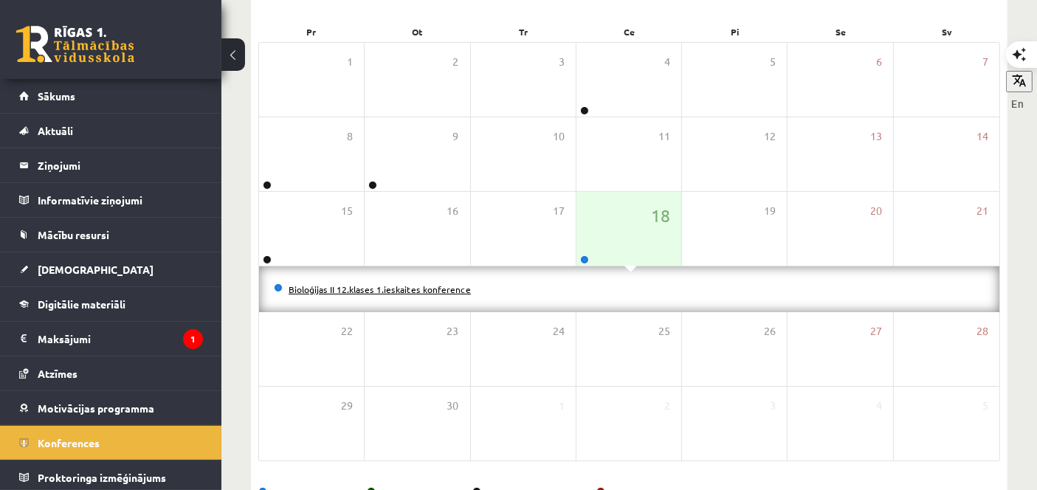
click at [423, 285] on link "Bioloģijas II 12.klases 1.ieskaites konference" at bounding box center [380, 290] width 182 height 12
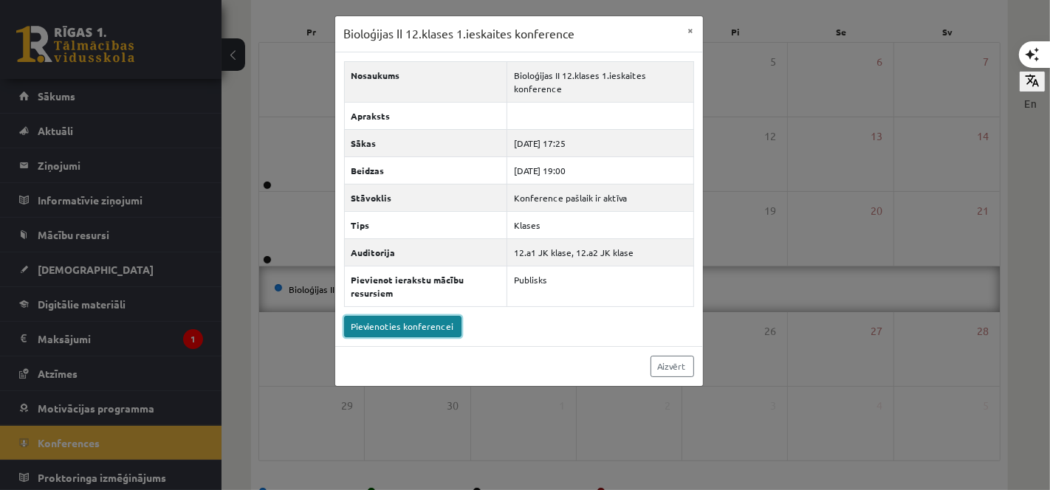
click at [417, 327] on link "Pievienoties konferencei" at bounding box center [402, 326] width 117 height 21
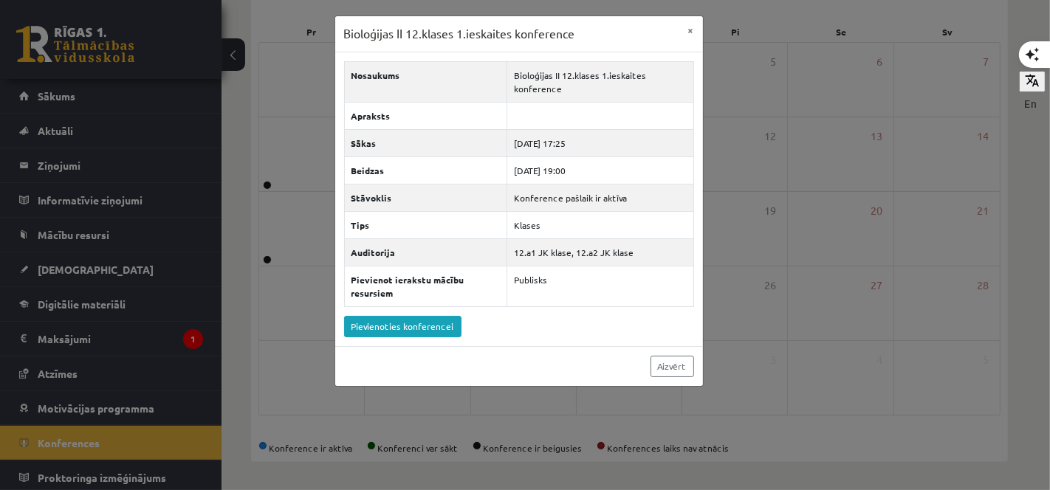
click at [749, 138] on div "Bioloģijas II 12.klases 1.ieskaites konference × Nosaukums Bioloģijas II 12.kla…" at bounding box center [525, 245] width 1050 height 490
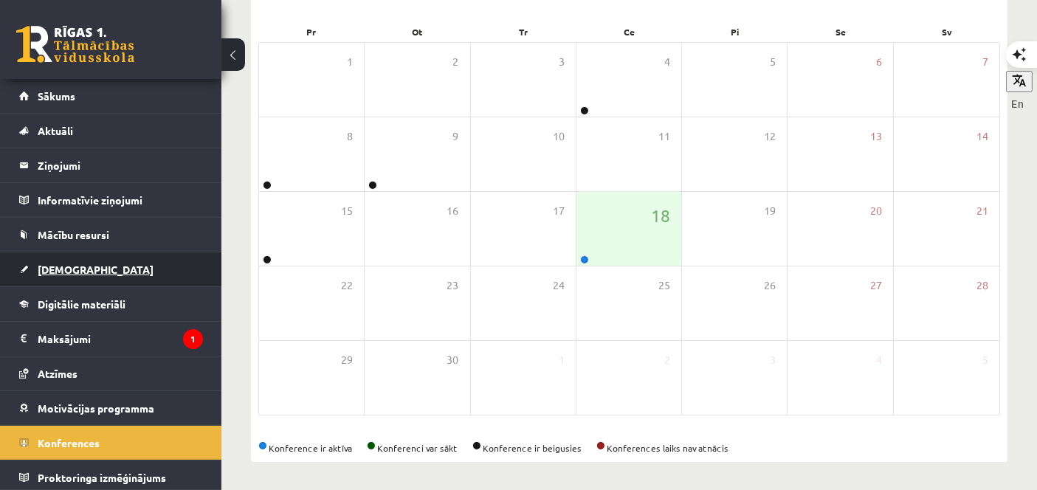
click at [55, 275] on link "[DEMOGRAPHIC_DATA]" at bounding box center [111, 269] width 184 height 34
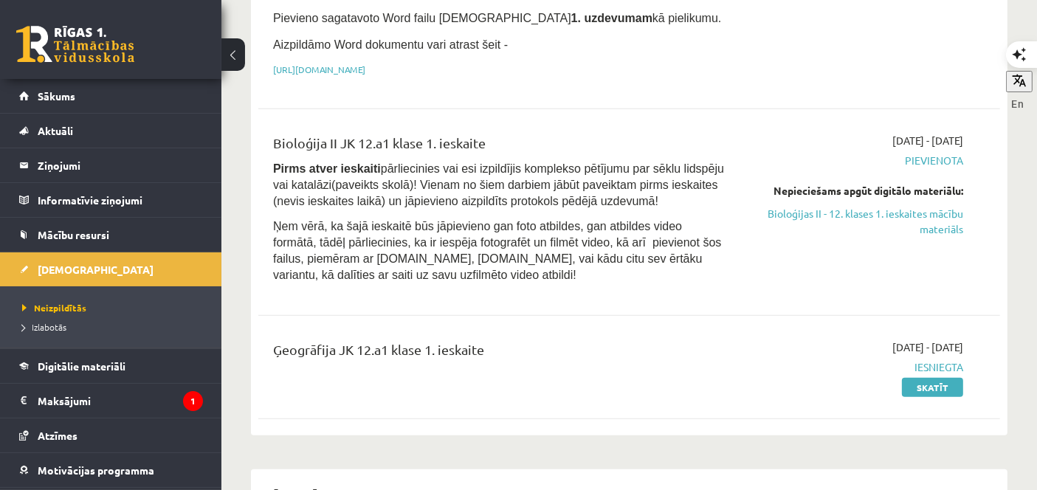
scroll to position [1024, 0]
